Goal: Information Seeking & Learning: Compare options

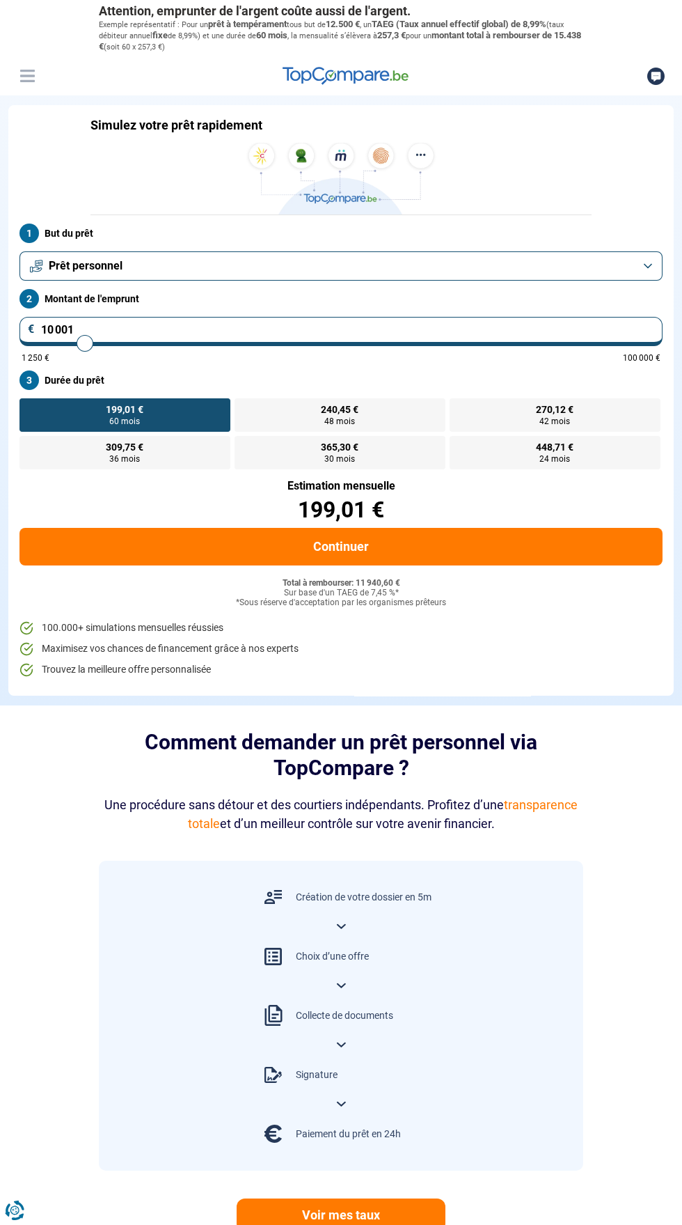
type input "11 500"
type input "11500"
type input "12 250"
type input "12250"
type input "14 750"
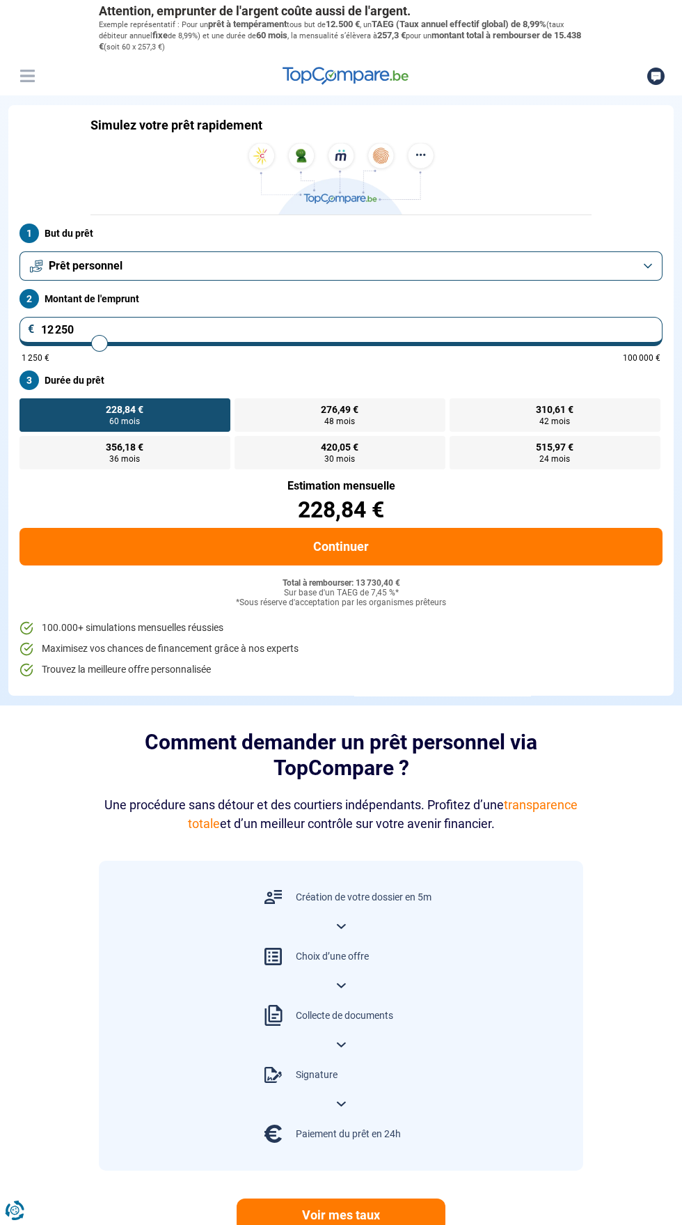
type input "14750"
type input "15 000"
type input "15000"
type input "15 250"
type input "15250"
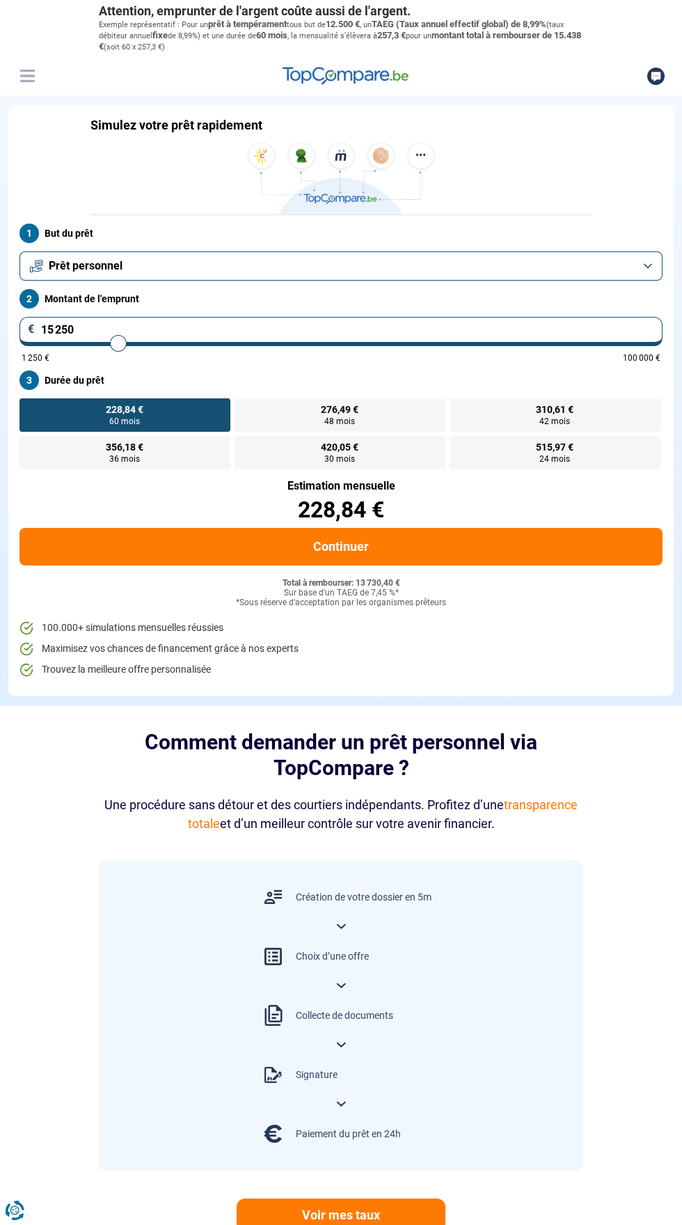
type input "15 750"
type input "15750"
type input "16 250"
type input "16250"
type input "16 500"
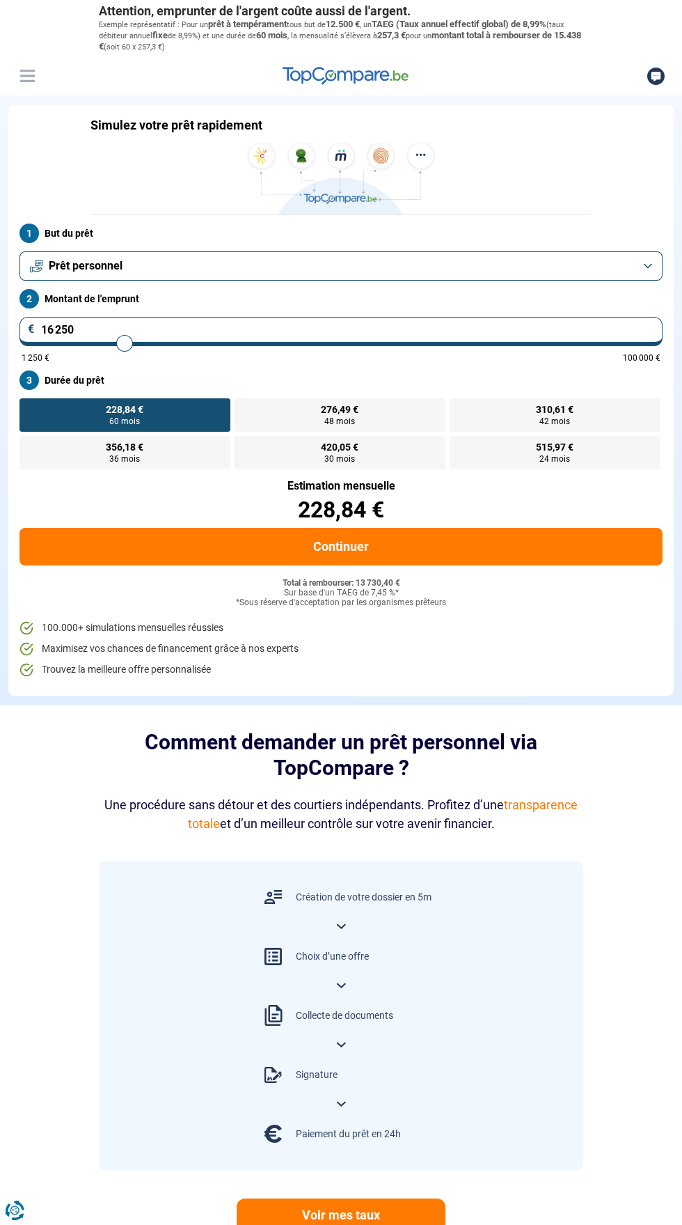
type input "16500"
type input "17 250"
type input "17250"
type input "17 750"
type input "17750"
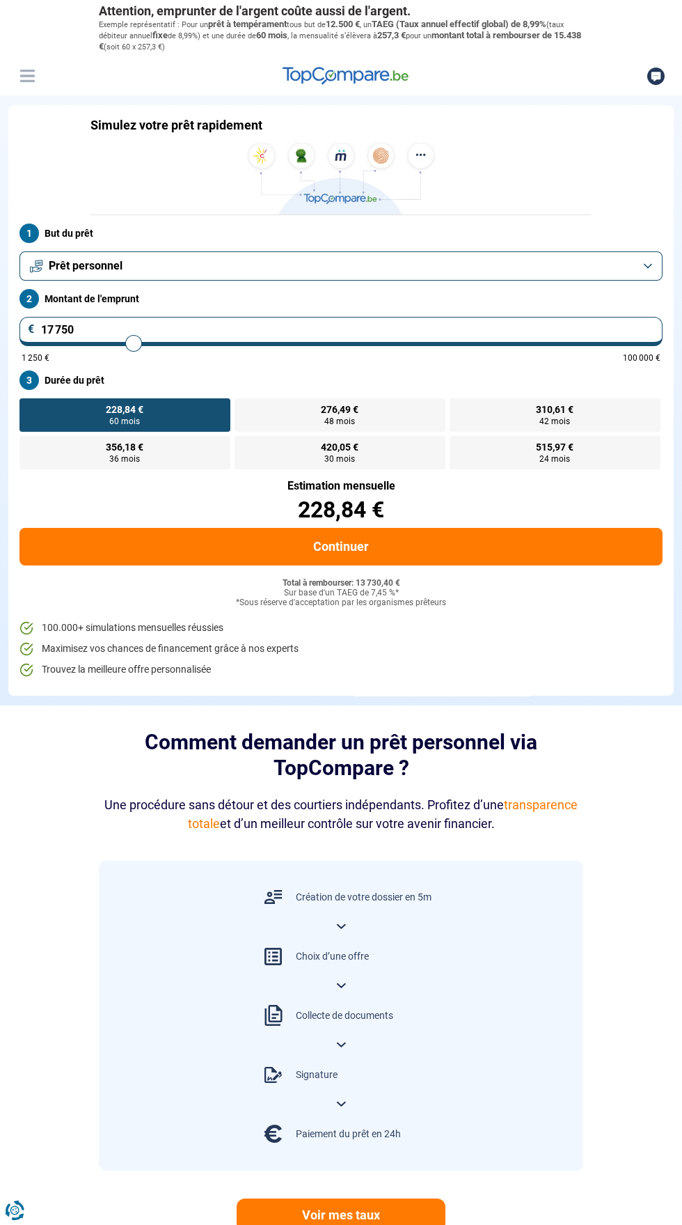
type input "18 250"
type input "18250"
type input "18 750"
type input "18750"
type input "19 000"
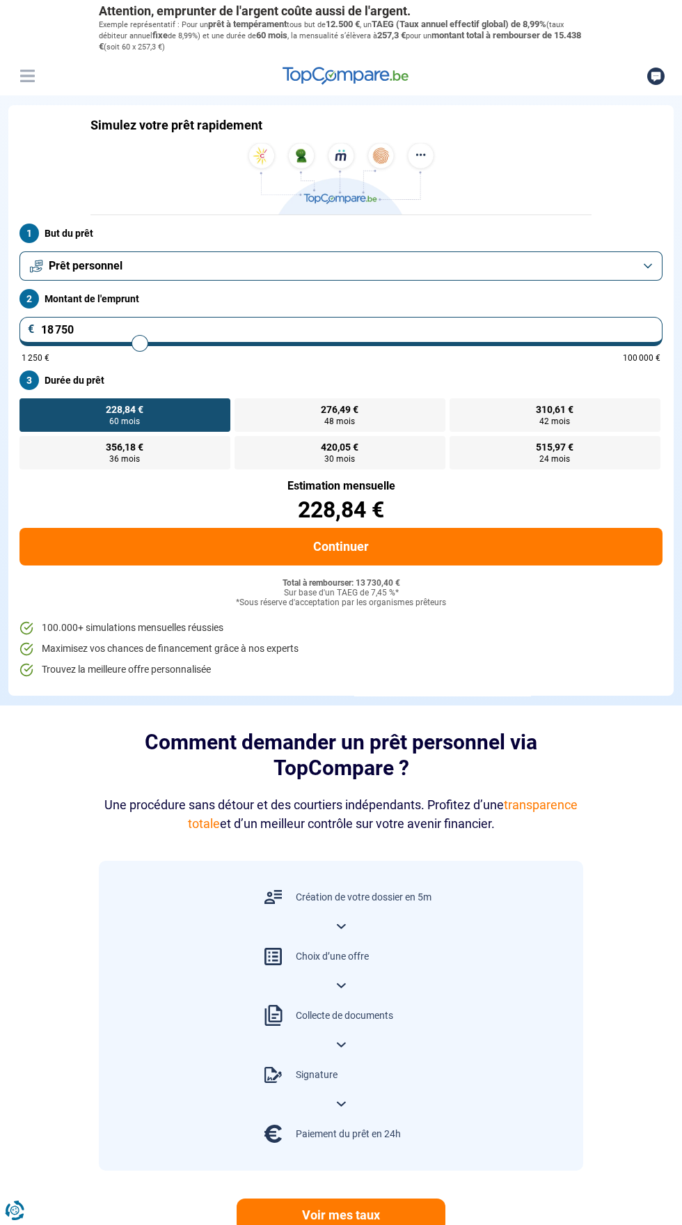
type input "19000"
type input "19 250"
type input "19250"
radio input "false"
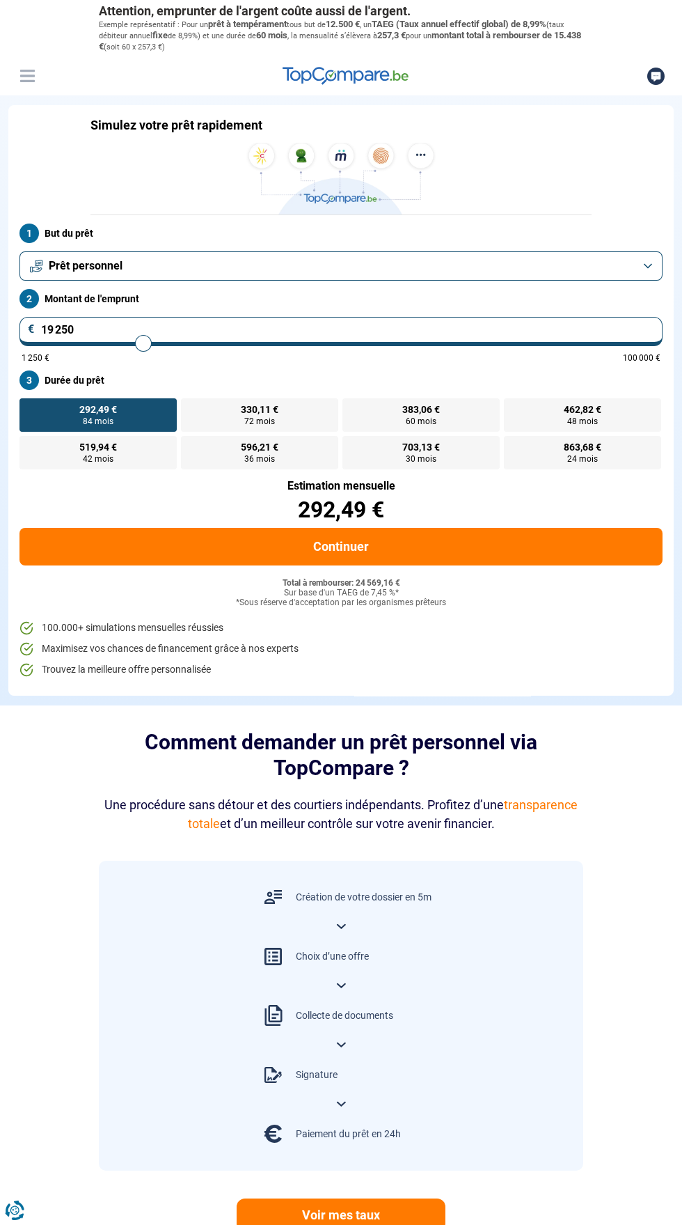
click at [145, 335] on input "19 250" at bounding box center [340, 331] width 643 height 29
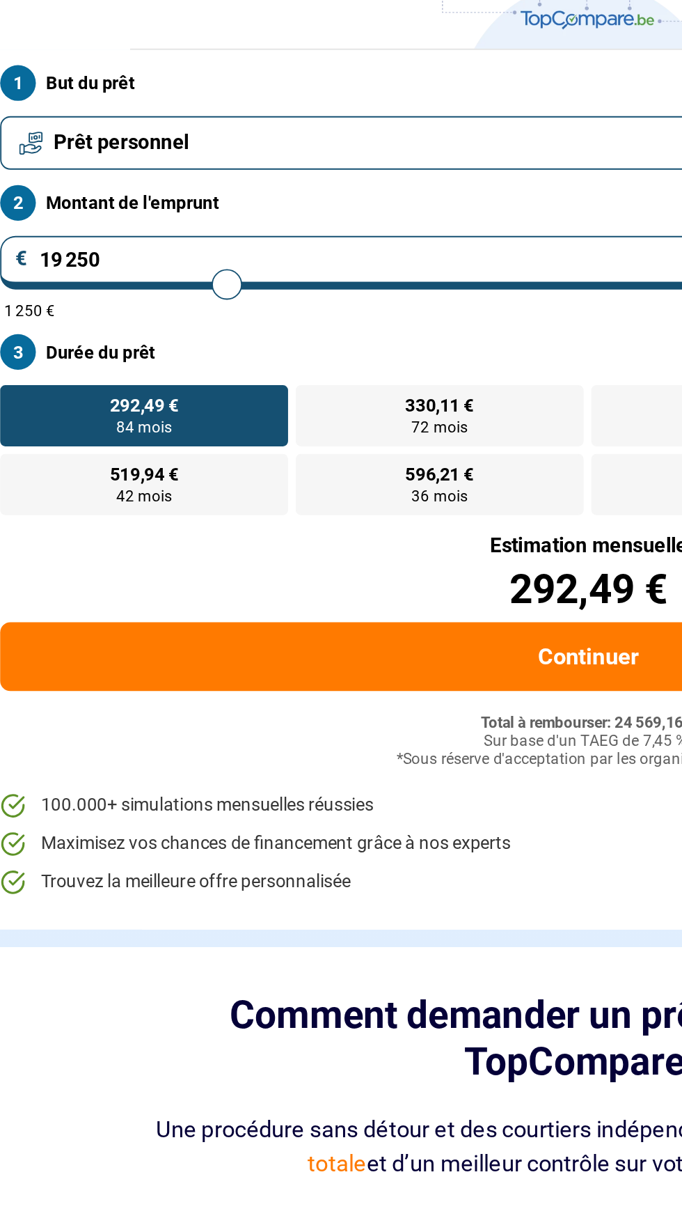
type input "19 750"
type input "19750"
type input "18 250"
type input "18250"
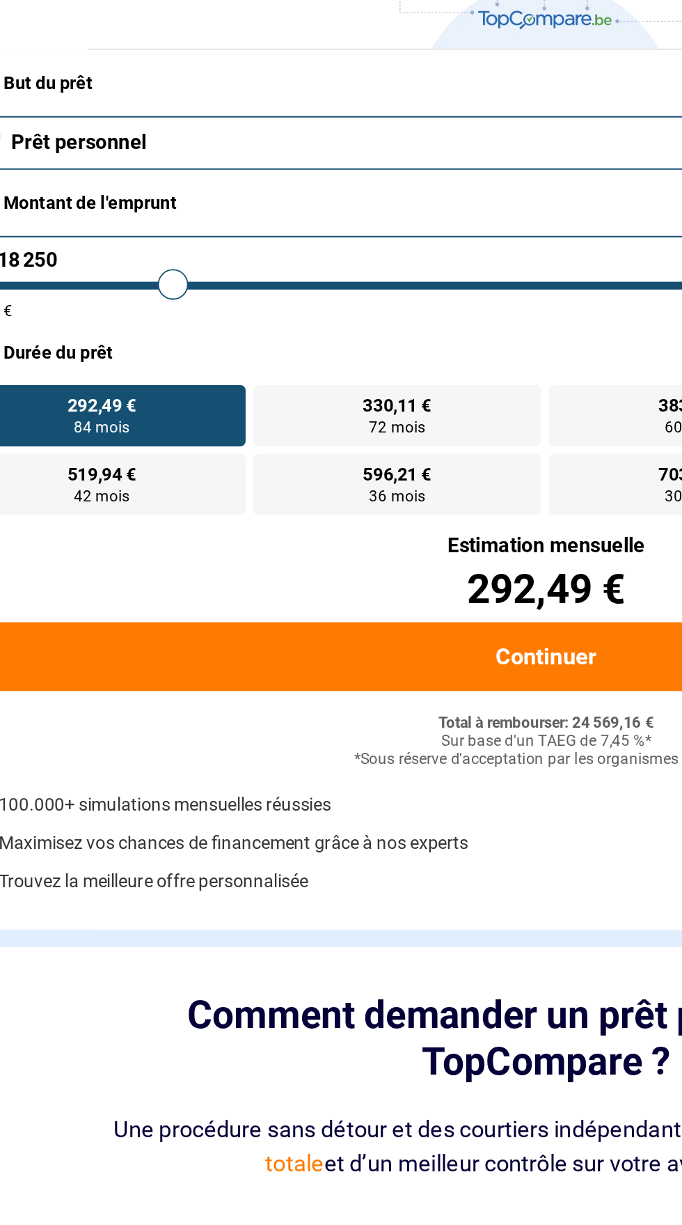
type input "18 500"
type input "18500"
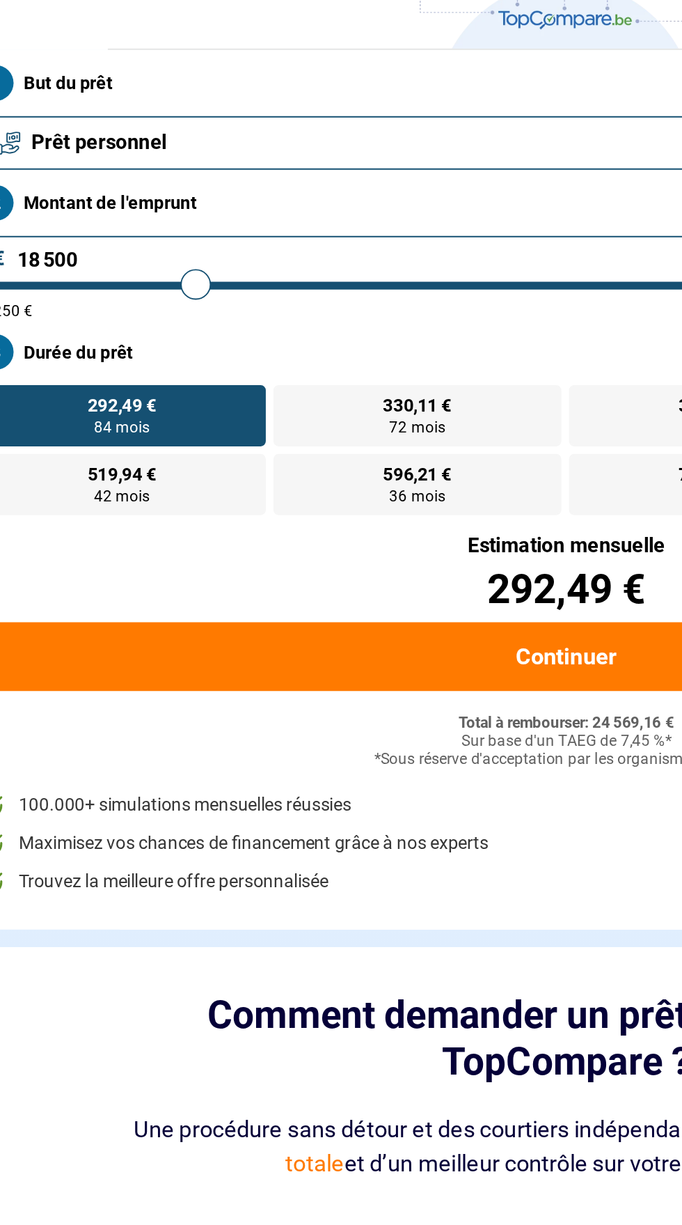
type input "18 750"
type input "18750"
type input "18 500"
type input "18500"
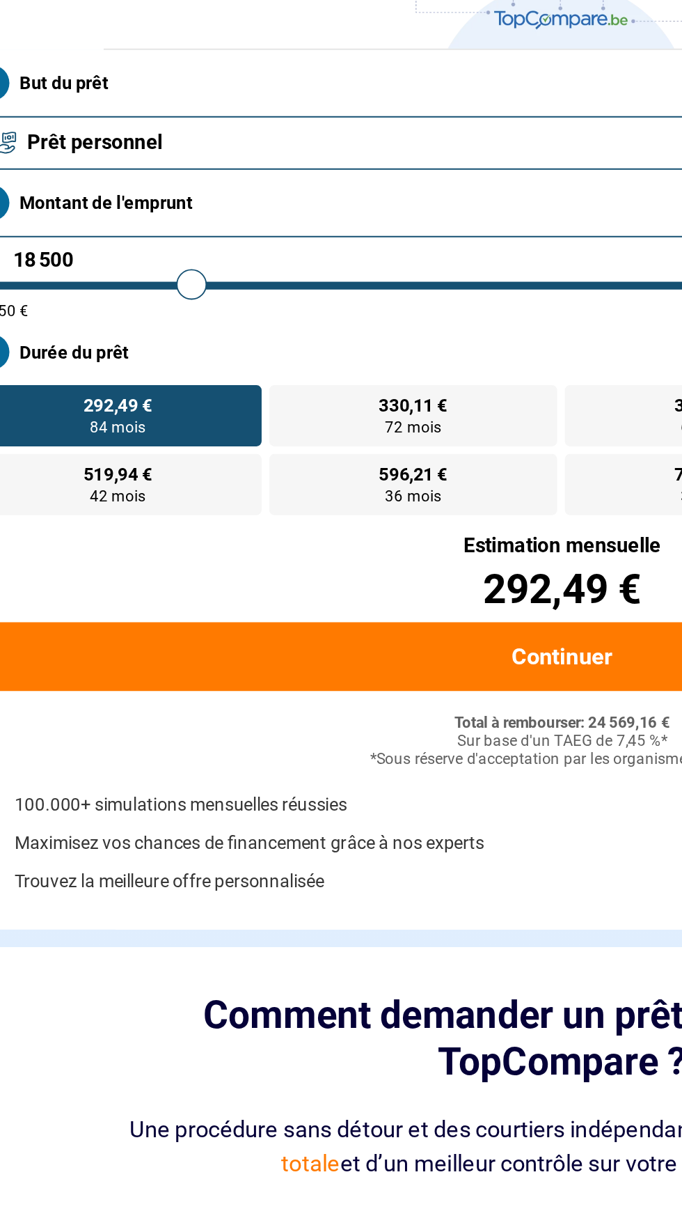
type input "18 250"
type input "18250"
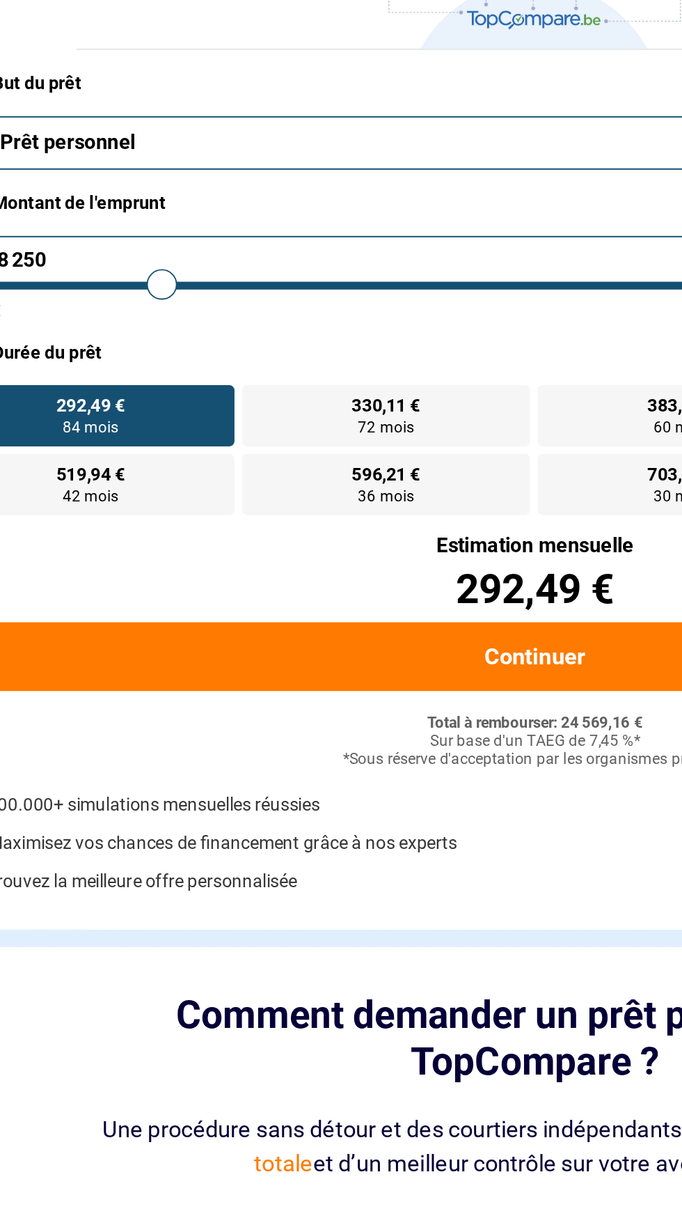
type input "18 500"
type input "18500"
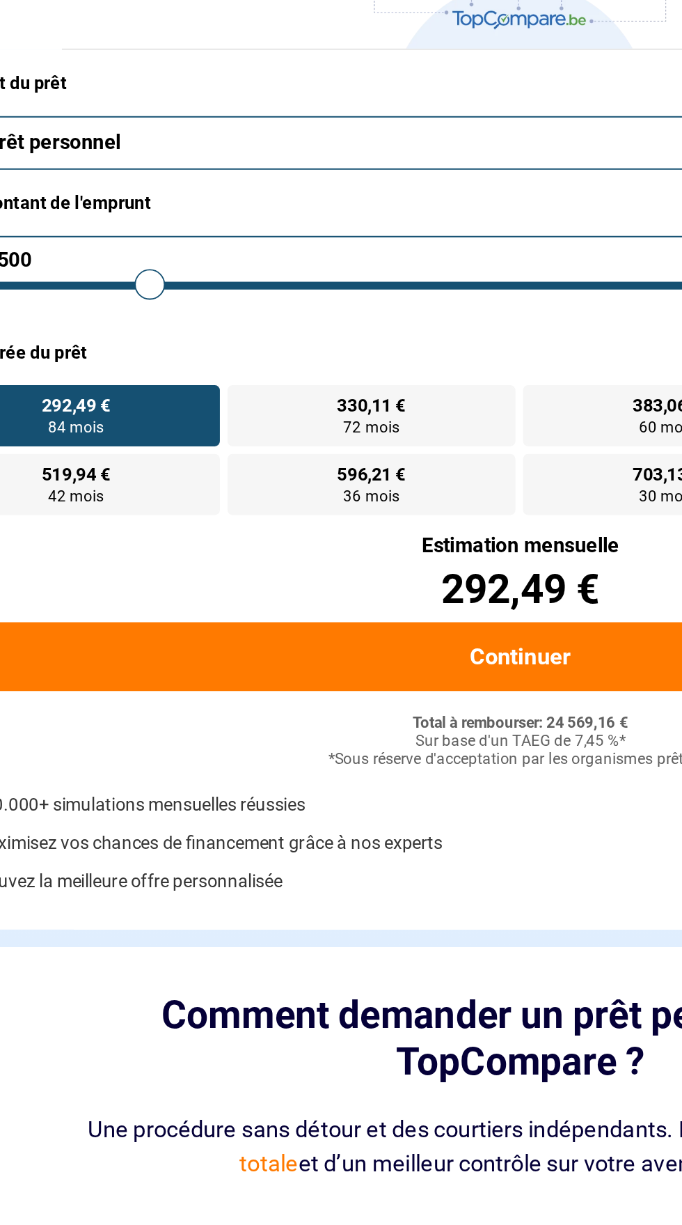
type input "18 250"
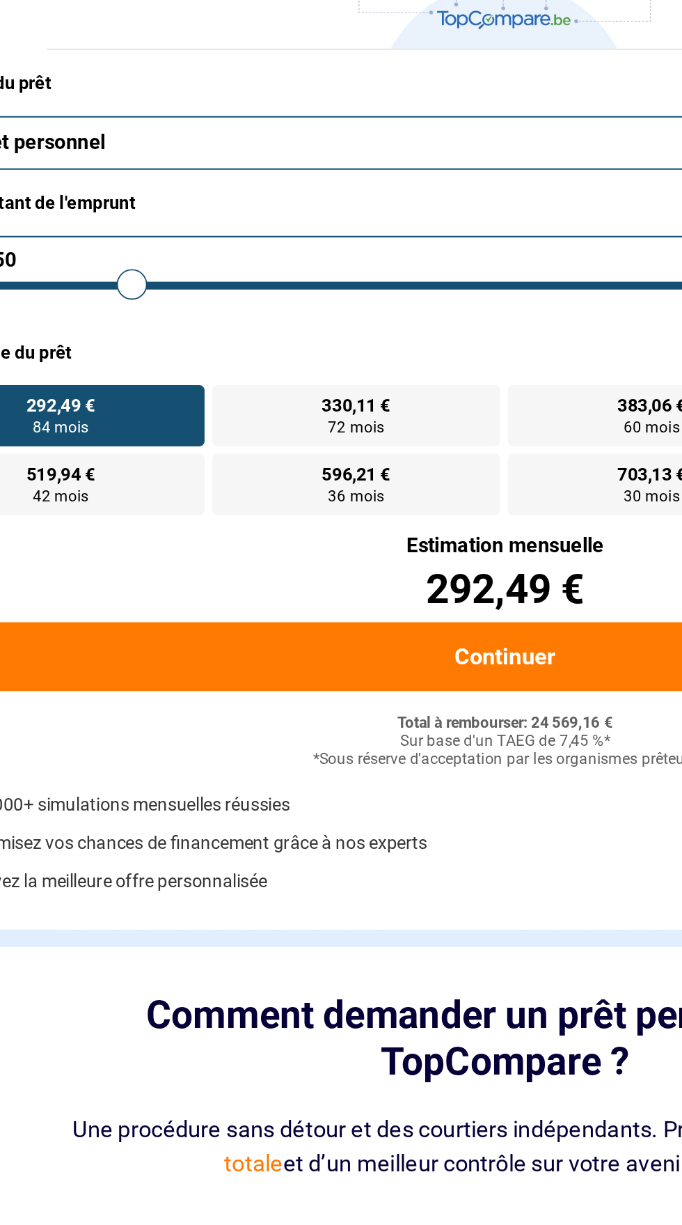
type input "18500"
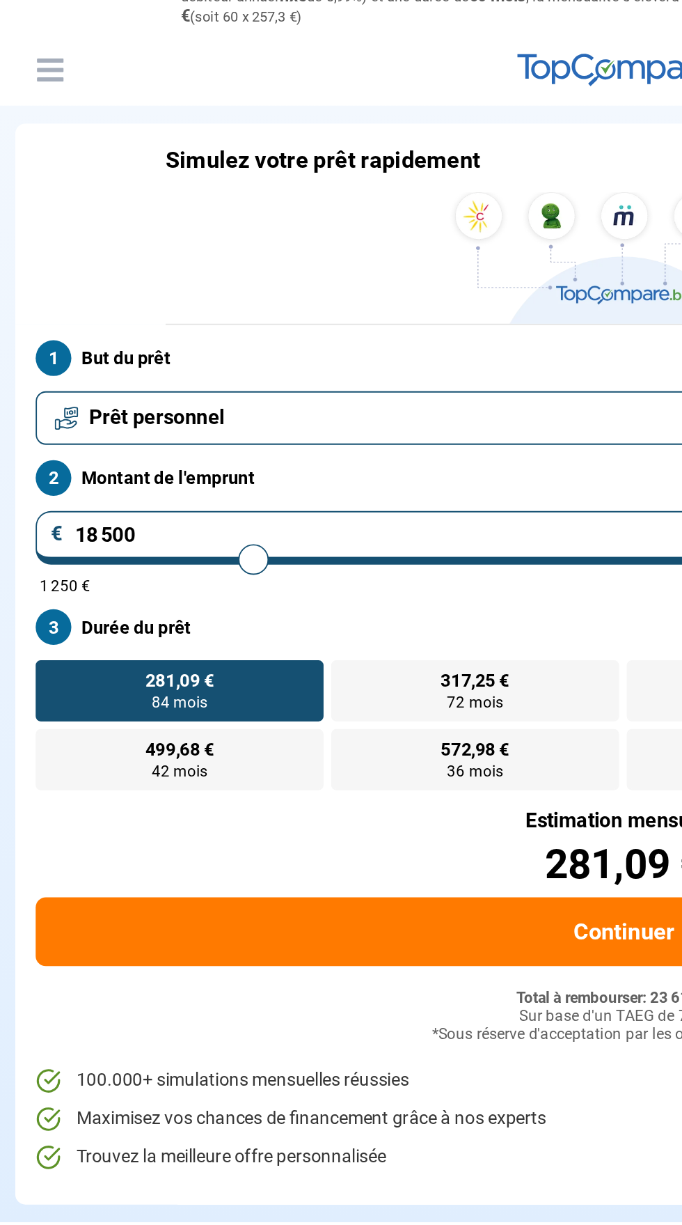
type input "12 500"
type input "12500"
radio input "true"
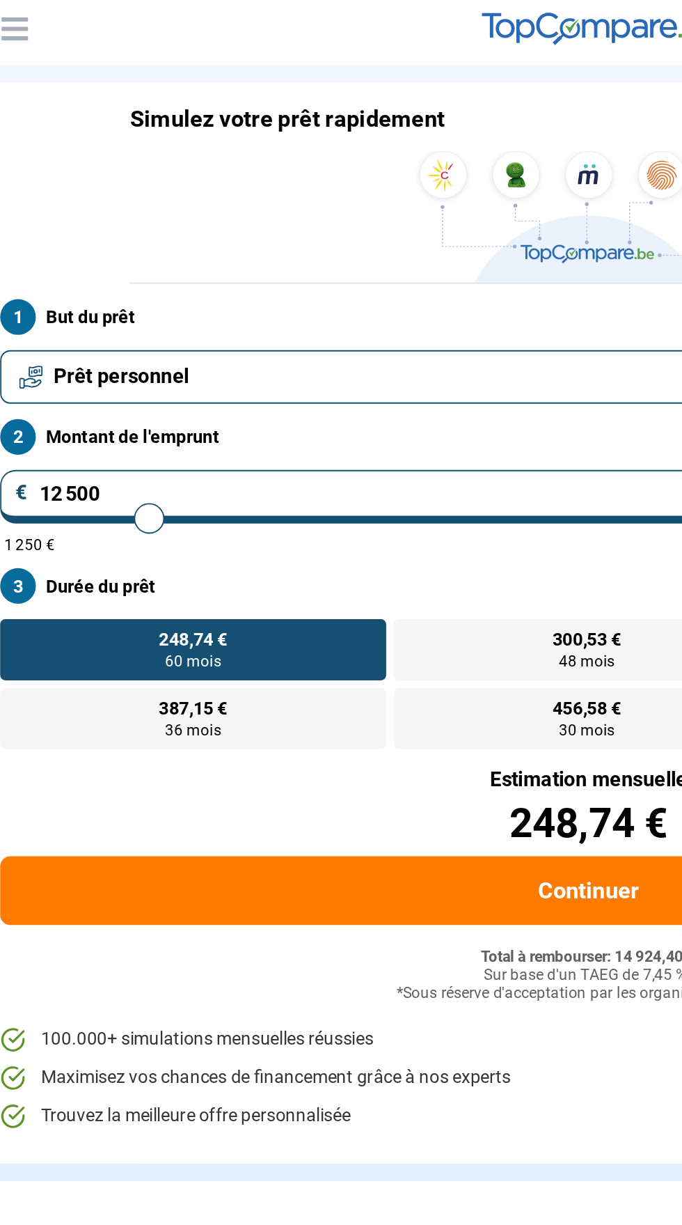
type input "14 000"
type input "14000"
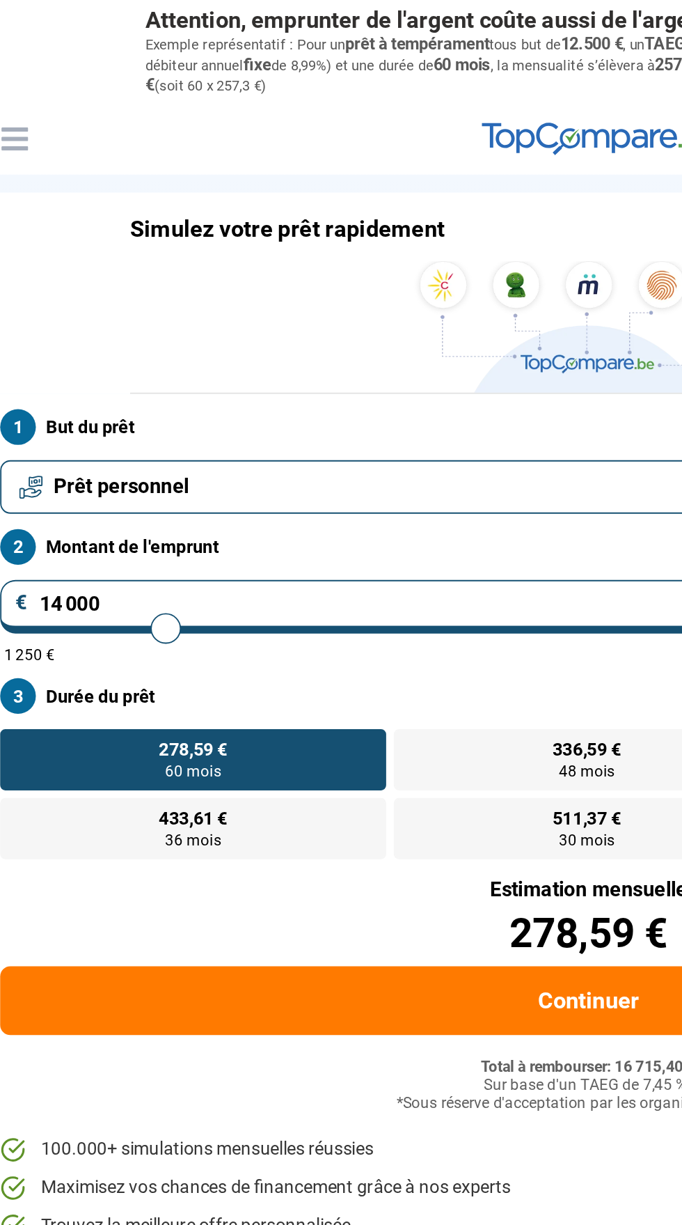
type input "14 750"
type input "16250"
type input "16 250"
radio input "false"
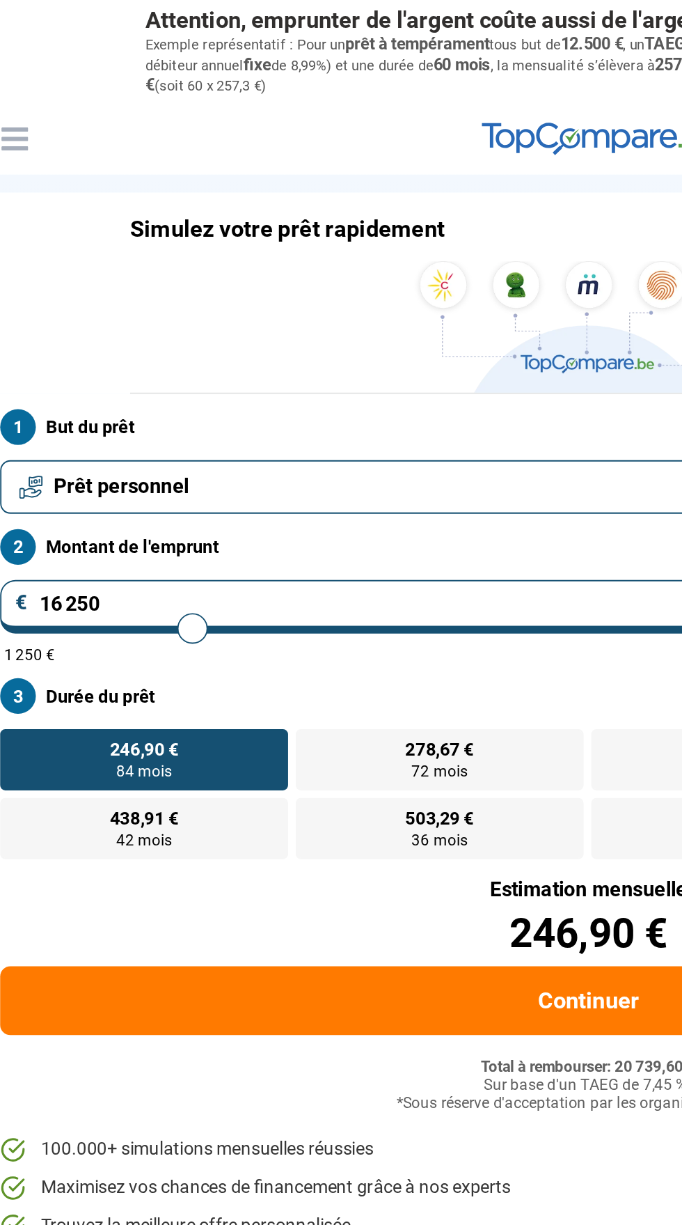
type input "15 500"
type input "15500"
type input "14 500"
type input "14500"
radio input "true"
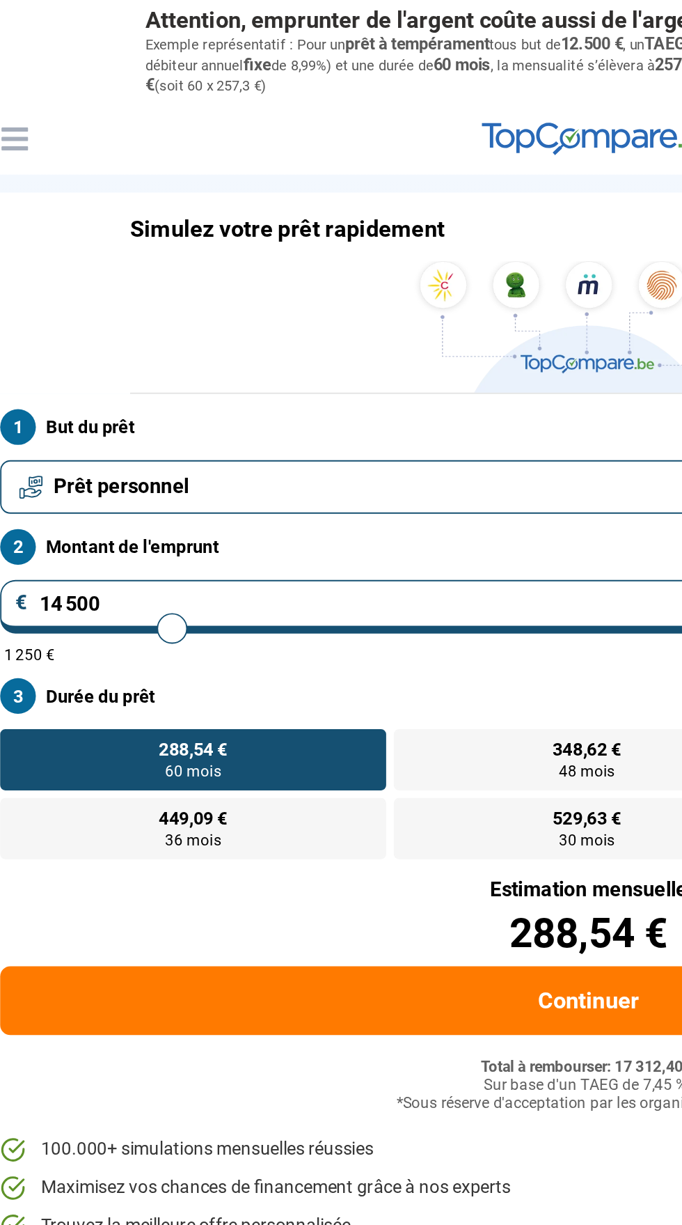
type input "16 750"
type input "16750"
radio input "false"
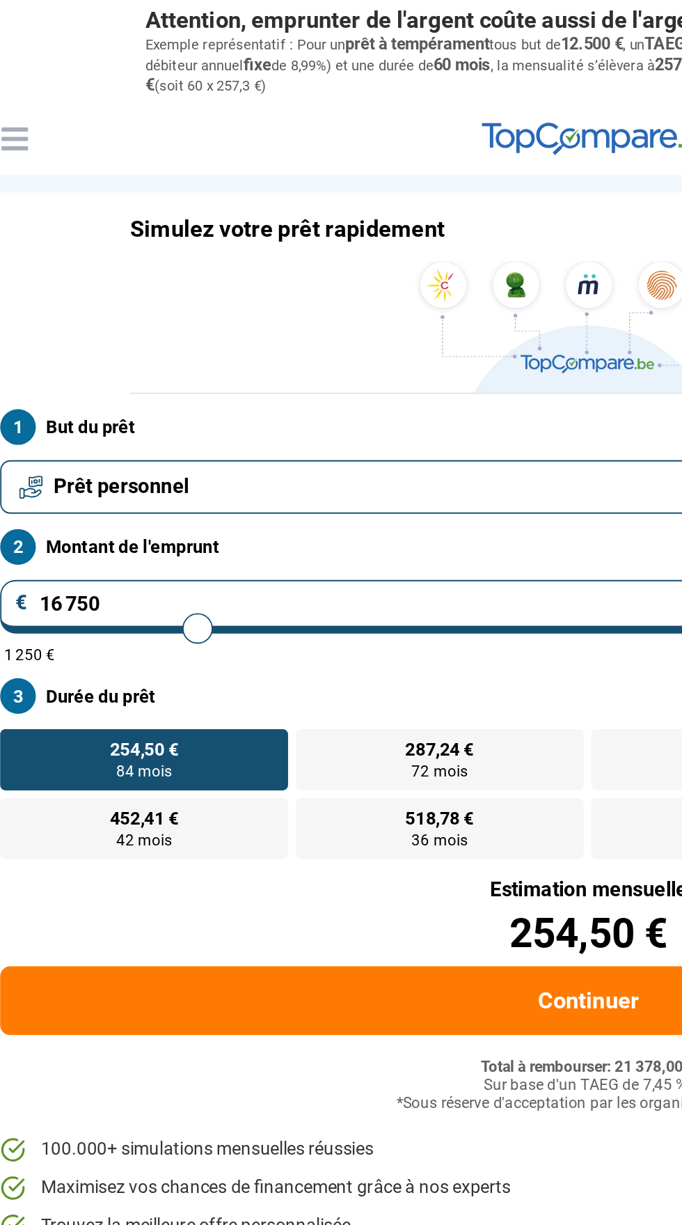
click at [95, 327] on input "16 750" at bounding box center [340, 331] width 643 height 29
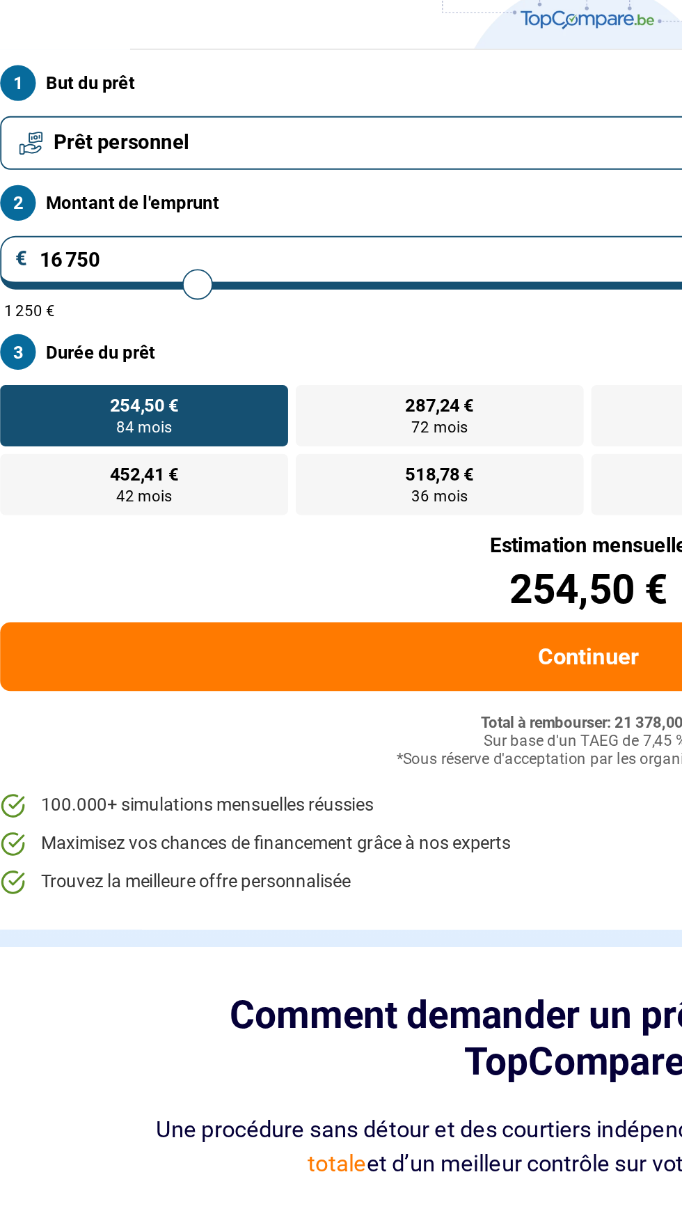
type input "1 675"
type input "1750"
type input "167"
type input "1250"
type input "16"
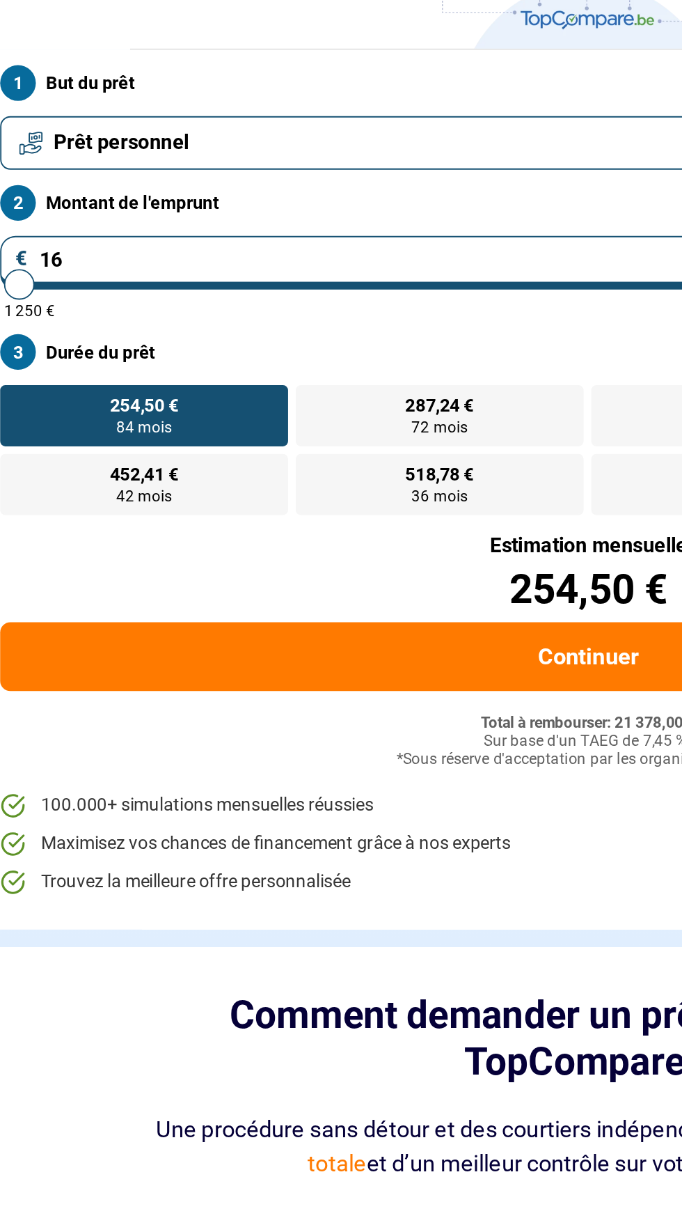
type input "1250"
type input "1"
type input "1250"
type input "0"
type input "1250"
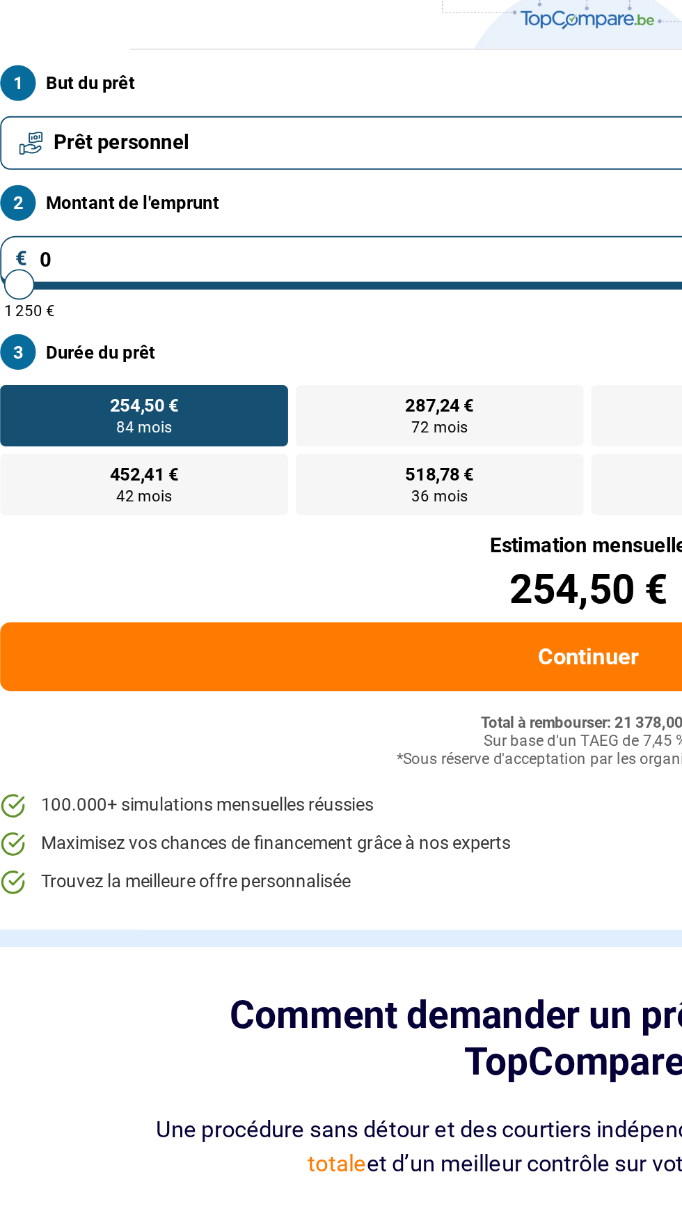
type input "1"
type input "1250"
type input "15"
type input "1250"
type input "150"
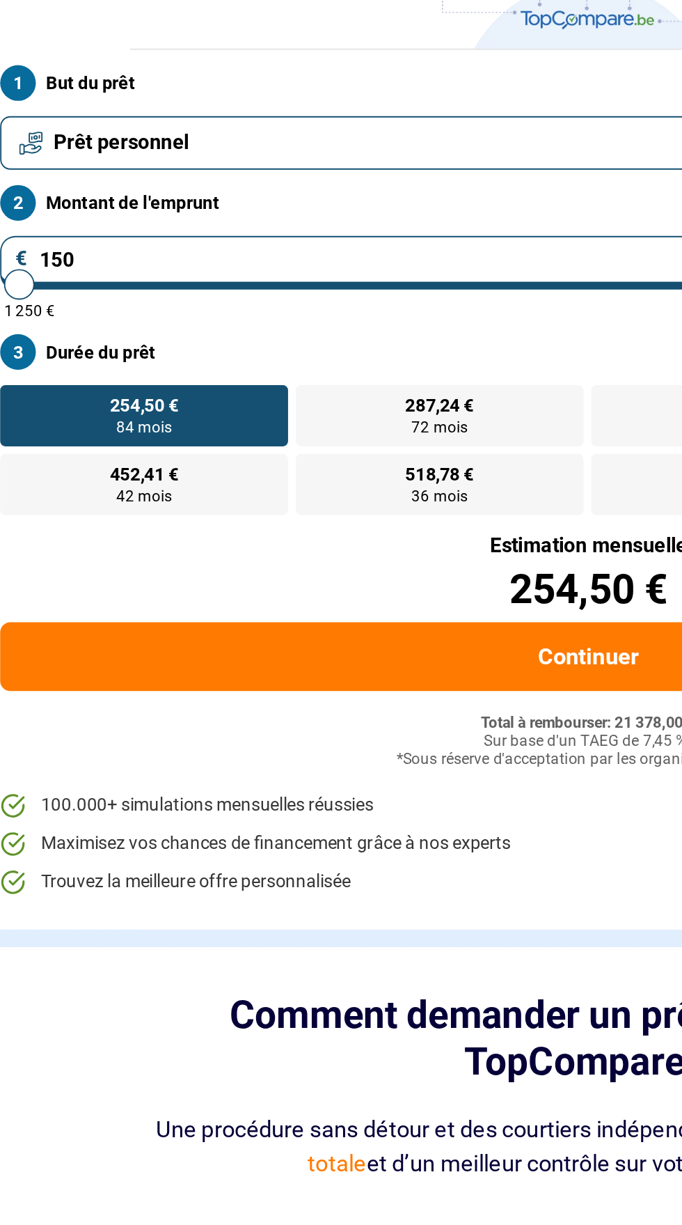
type input "1250"
type input "1 500"
type input "1500"
type input "15 001"
type input "15000"
